Goal: Navigation & Orientation: Find specific page/section

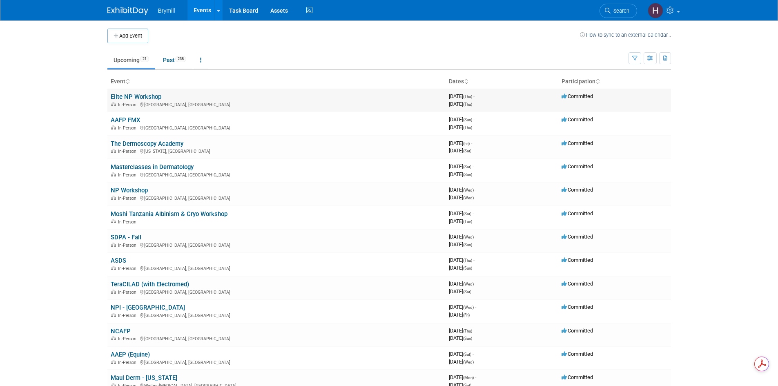
click at [144, 97] on link "Elite NP Workshop" at bounding box center [136, 96] width 51 height 7
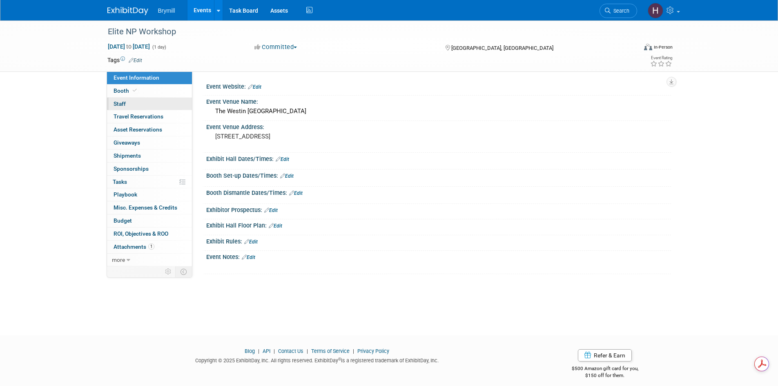
click at [124, 98] on link "0 Staff 0" at bounding box center [149, 104] width 85 height 13
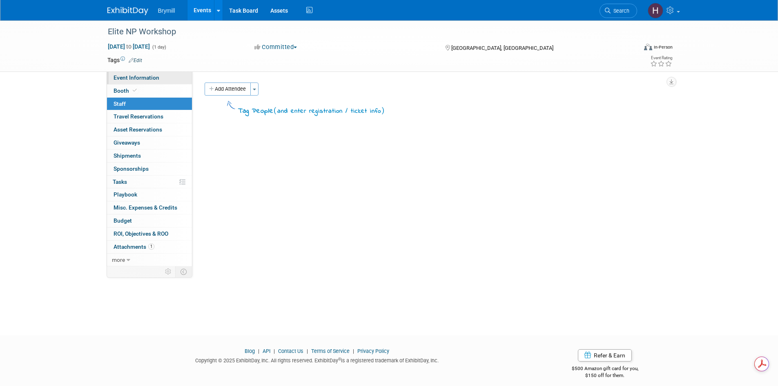
click at [143, 78] on span "Event Information" at bounding box center [137, 77] width 46 height 7
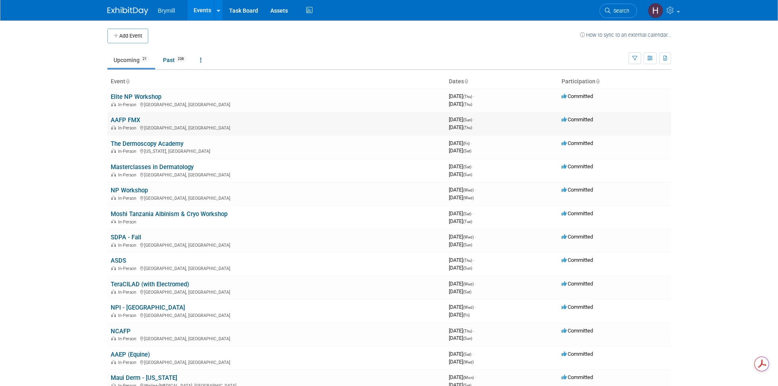
click at [132, 119] on link "AAFP FMX" at bounding box center [125, 119] width 29 height 7
click at [161, 141] on link "The Dermoscopy Academy" at bounding box center [147, 143] width 73 height 7
click at [674, 13] on icon at bounding box center [671, 10] width 9 height 7
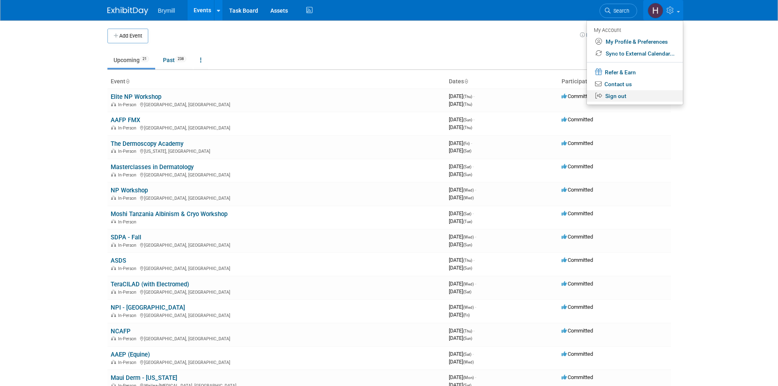
click at [628, 97] on link "Sign out" at bounding box center [635, 96] width 96 height 12
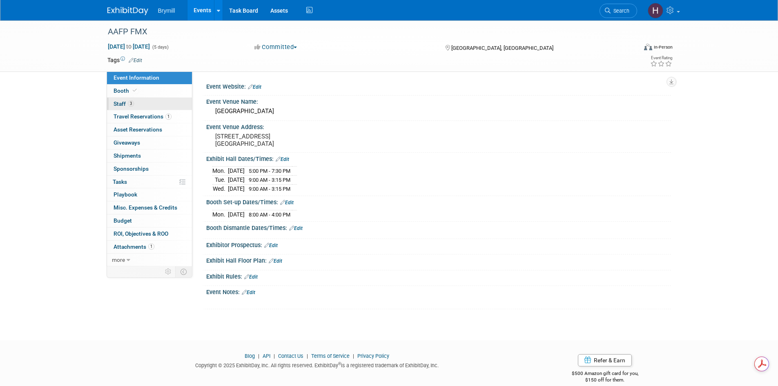
click at [138, 106] on link "3 Staff 3" at bounding box center [149, 104] width 85 height 13
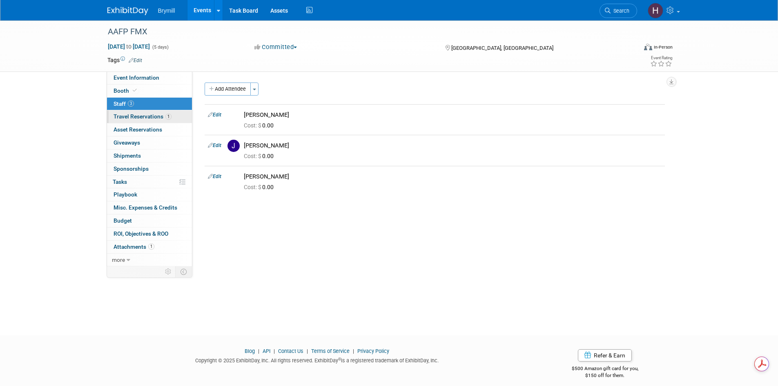
click at [149, 114] on span "Travel Reservations 1" at bounding box center [143, 116] width 58 height 7
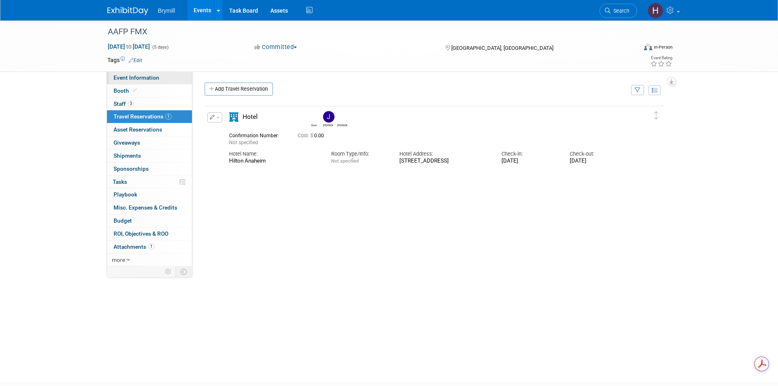
click at [154, 83] on link "Event Information" at bounding box center [149, 77] width 85 height 13
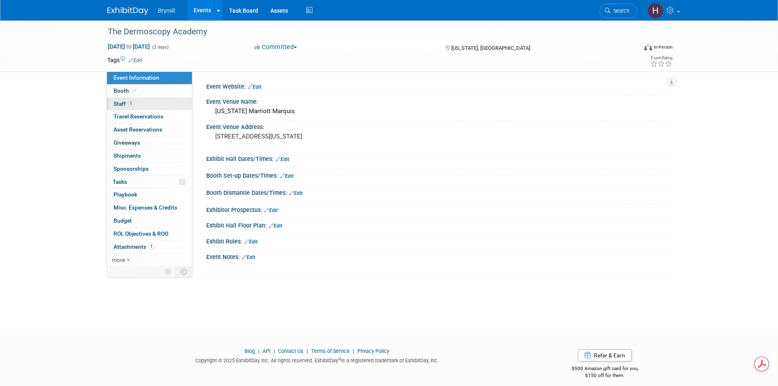
click at [176, 100] on link "1 Staff 1" at bounding box center [149, 104] width 85 height 13
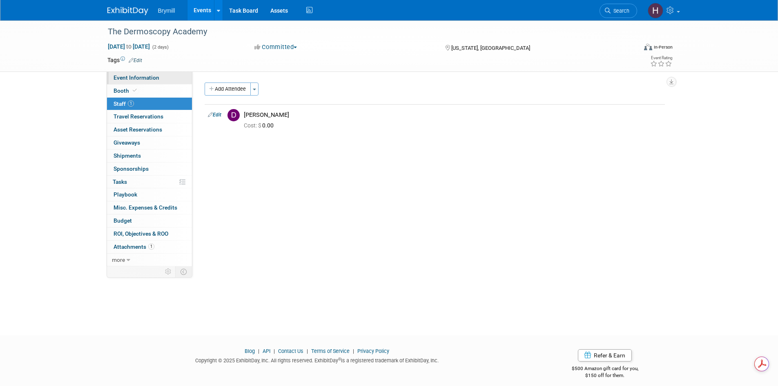
click at [187, 83] on link "Event Information" at bounding box center [149, 77] width 85 height 13
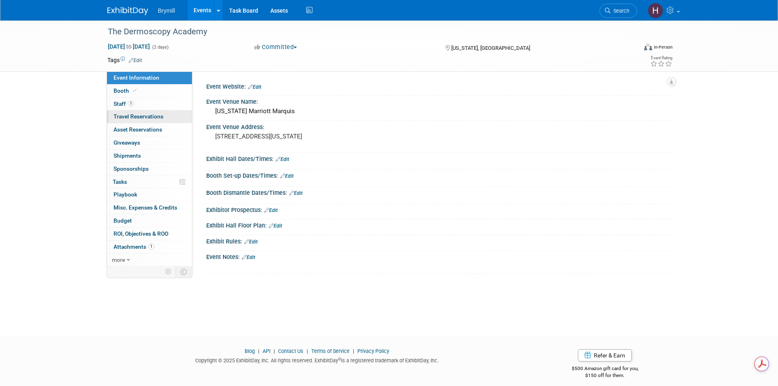
click at [154, 116] on span "Travel Reservations 0" at bounding box center [139, 116] width 50 height 7
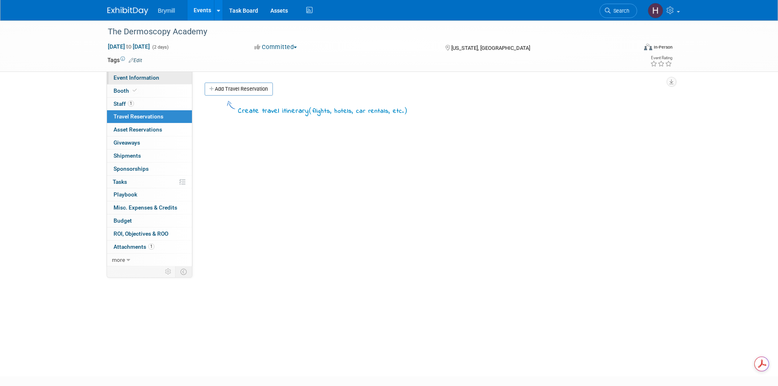
click at [159, 78] on link "Event Information" at bounding box center [149, 77] width 85 height 13
